Goal: Task Accomplishment & Management: Manage account settings

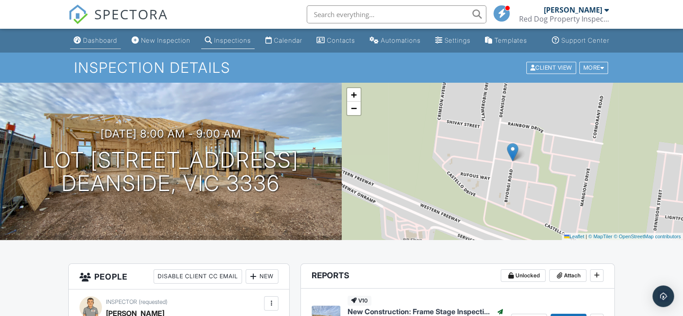
click at [100, 44] on div "Dashboard" at bounding box center [100, 40] width 34 height 8
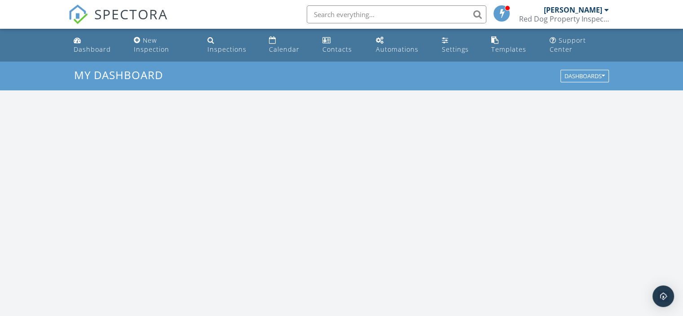
scroll to position [832, 697]
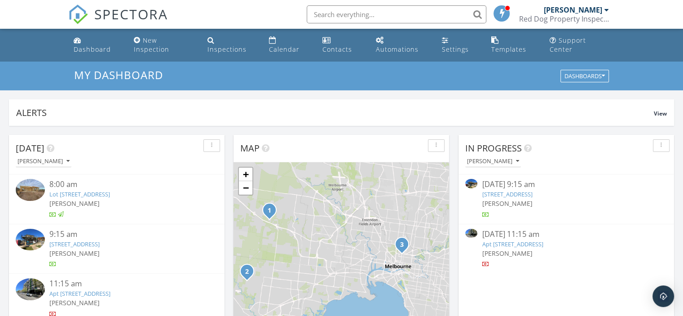
click at [543, 245] on link "Apt [STREET_ADDRESS]" at bounding box center [512, 244] width 61 height 8
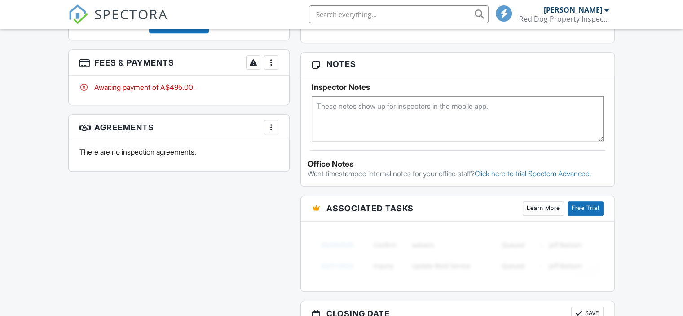
click at [270, 66] on div at bounding box center [271, 62] width 9 height 9
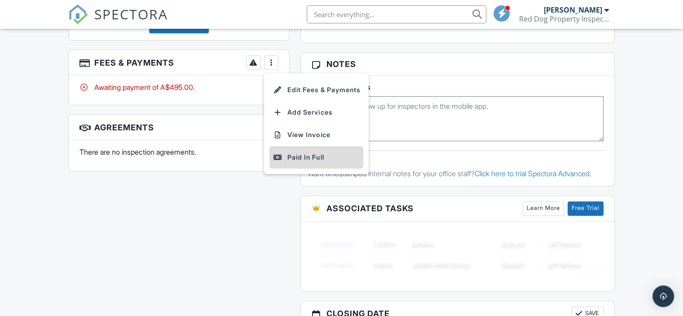
click at [299, 158] on div "Paid In Full" at bounding box center [316, 157] width 87 height 11
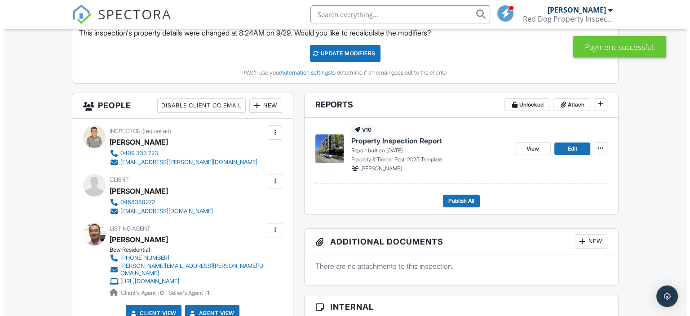
scroll to position [368, 0]
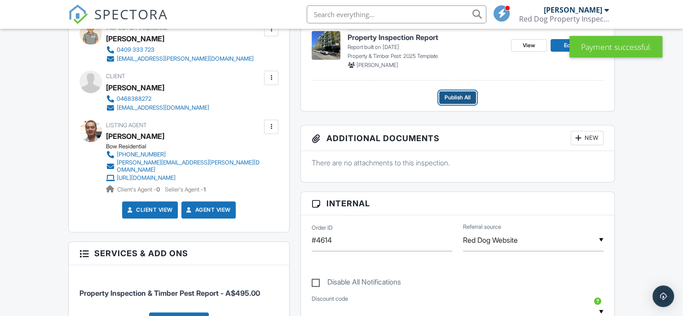
click at [460, 104] on button "Publish All" at bounding box center [457, 97] width 37 height 13
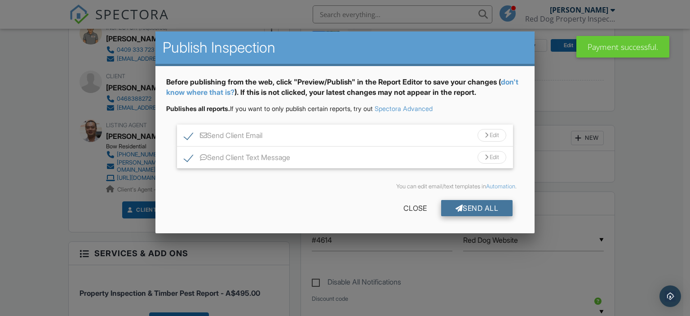
click at [487, 211] on div "Send All" at bounding box center [477, 208] width 72 height 16
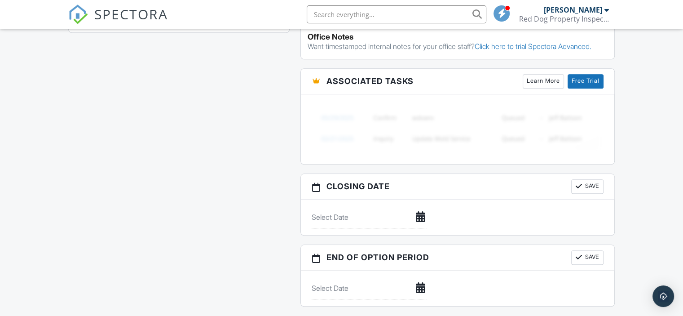
scroll to position [534, 0]
